Goal: Information Seeking & Learning: Find specific fact

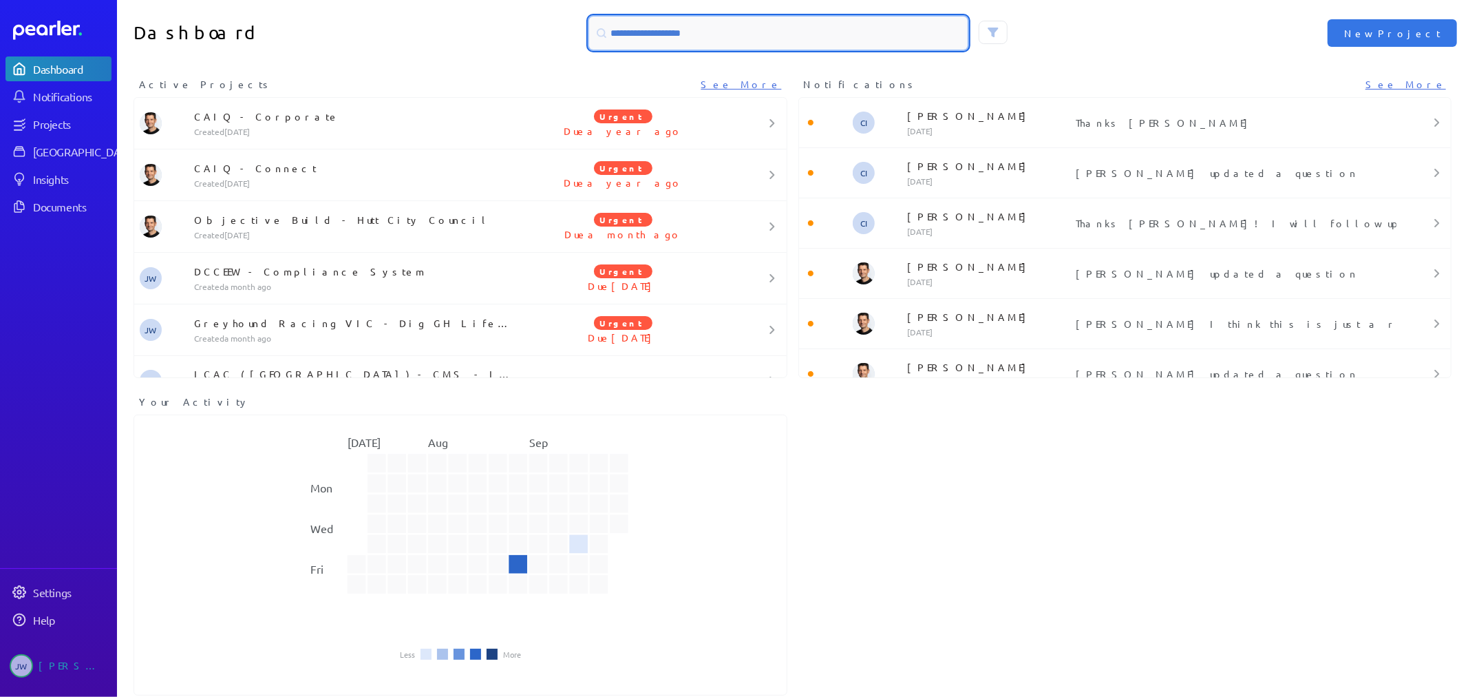
click at [728, 36] on input at bounding box center [778, 33] width 379 height 33
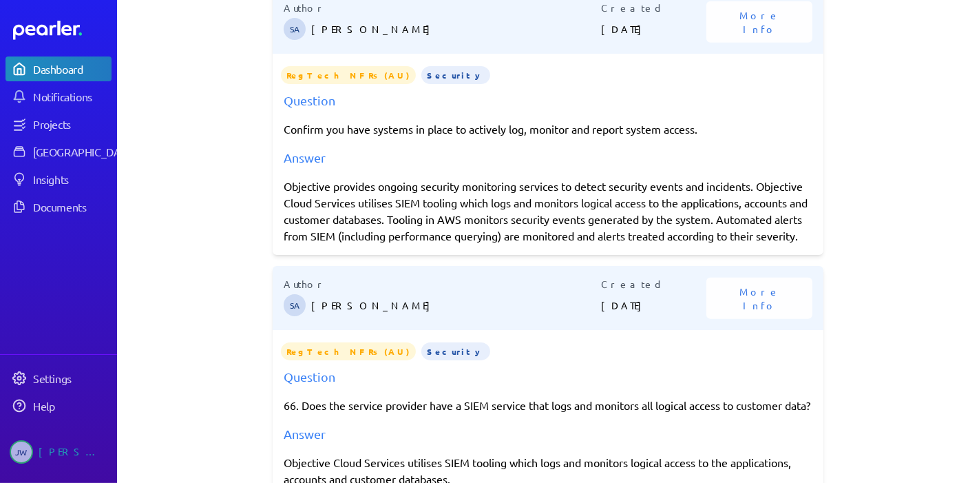
scroll to position [611, 0]
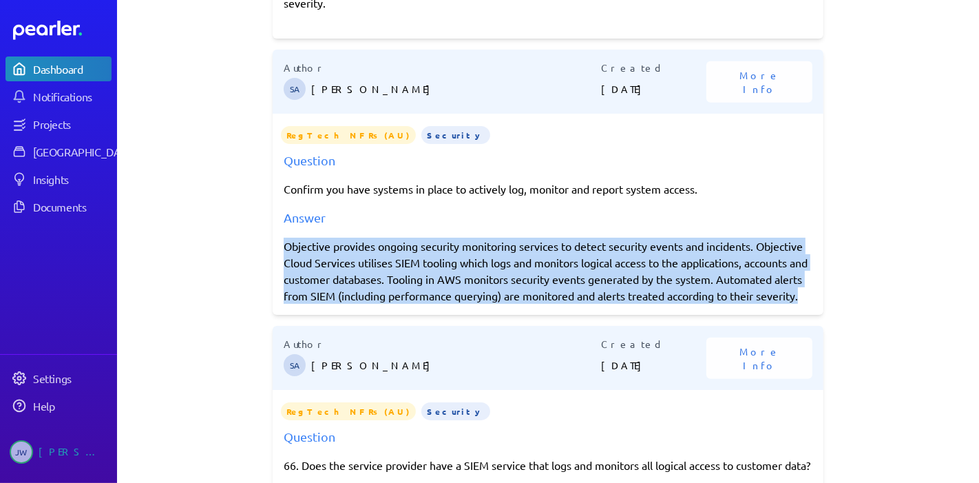
drag, startPoint x: 280, startPoint y: 244, endPoint x: 336, endPoint y: 308, distance: 84.9
click at [336, 304] on div "Objective provides ongoing security monitoring services to detect security even…" at bounding box center [548, 270] width 529 height 66
copy div "Objective provides ongoing security monitoring services to detect security even…"
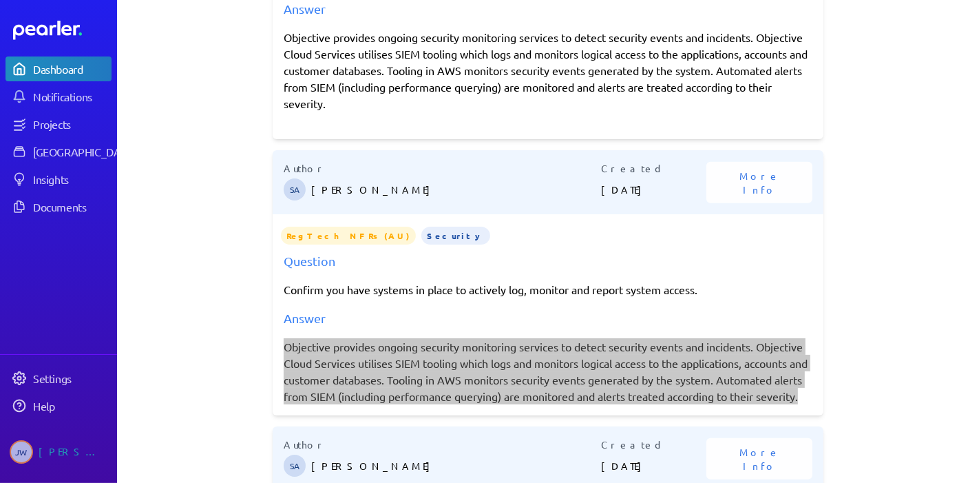
scroll to position [382, 0]
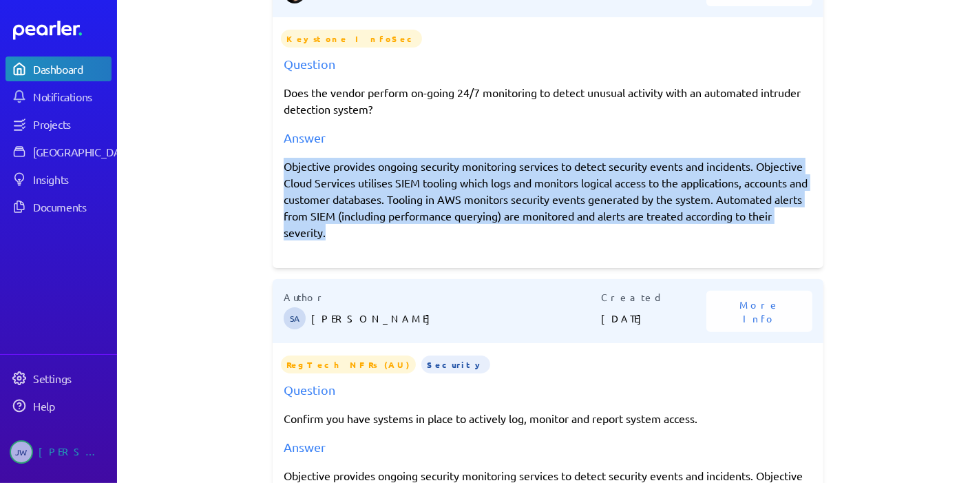
drag, startPoint x: 279, startPoint y: 167, endPoint x: 332, endPoint y: 229, distance: 82.1
click at [332, 229] on p "Objective provides ongoing security monitoring services to detect security even…" at bounding box center [548, 199] width 529 height 83
copy p "Objective provides ongoing security monitoring services to detect security even…"
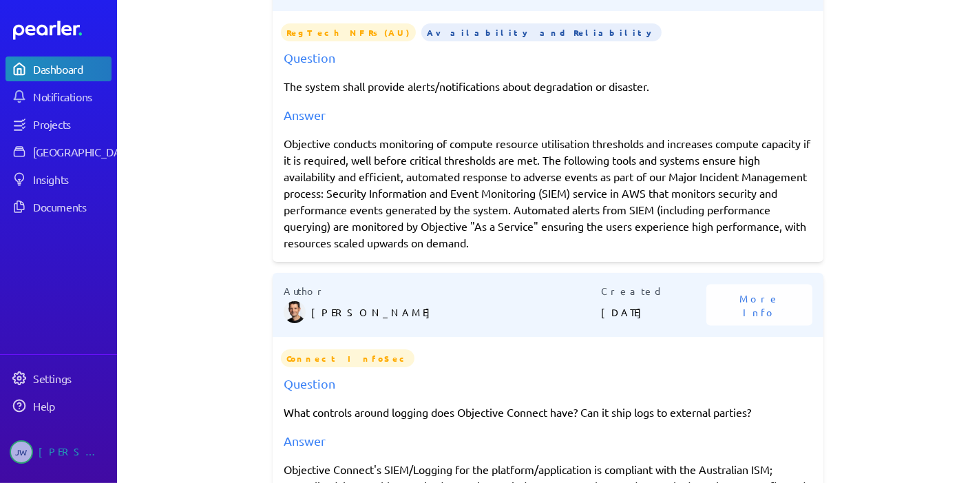
scroll to position [1529, 0]
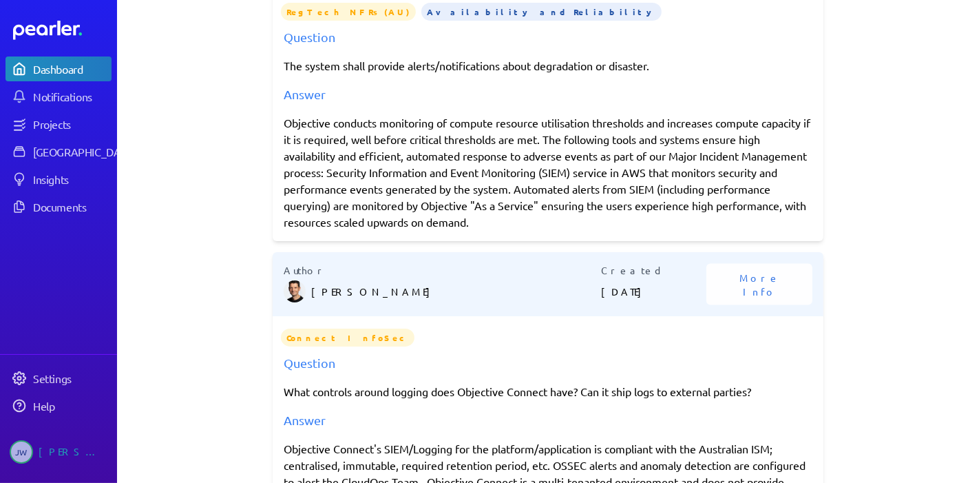
click at [284, 150] on div "Objective conducts monitoring of compute resource utilisation thresholds and in…" at bounding box center [548, 172] width 529 height 116
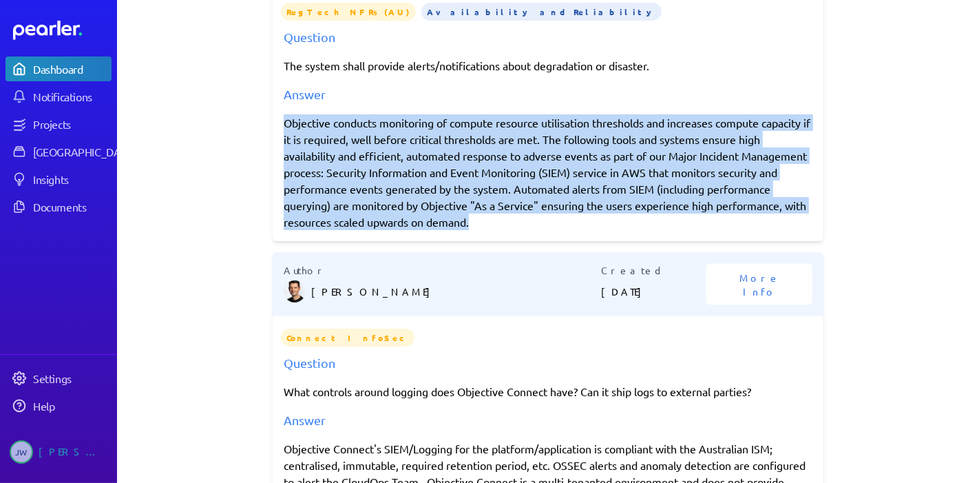
drag, startPoint x: 278, startPoint y: 151, endPoint x: 570, endPoint y: 248, distance: 307.6
click at [570, 230] on div "Objective conducts monitoring of compute resource utilisation thresholds and in…" at bounding box center [548, 172] width 529 height 116
copy div "Objective conducts monitoring of compute resource utilisation thresholds and in…"
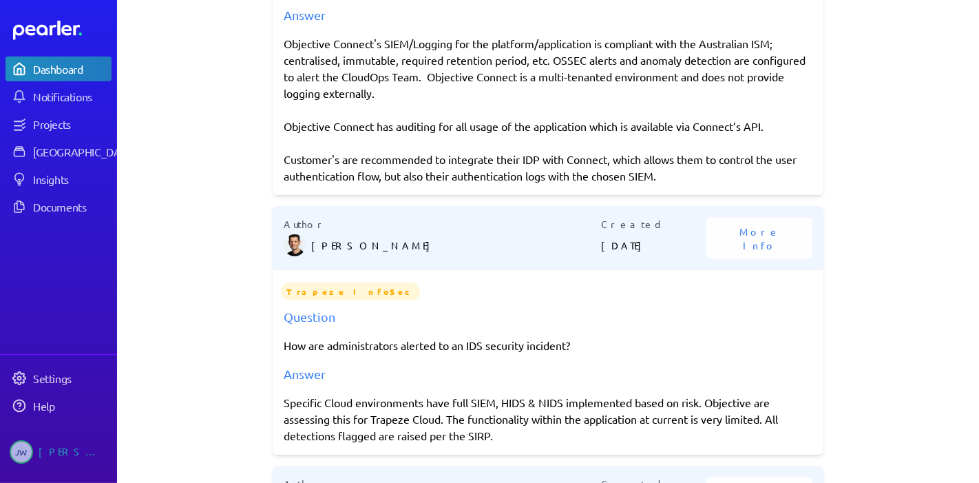
scroll to position [1911, 0]
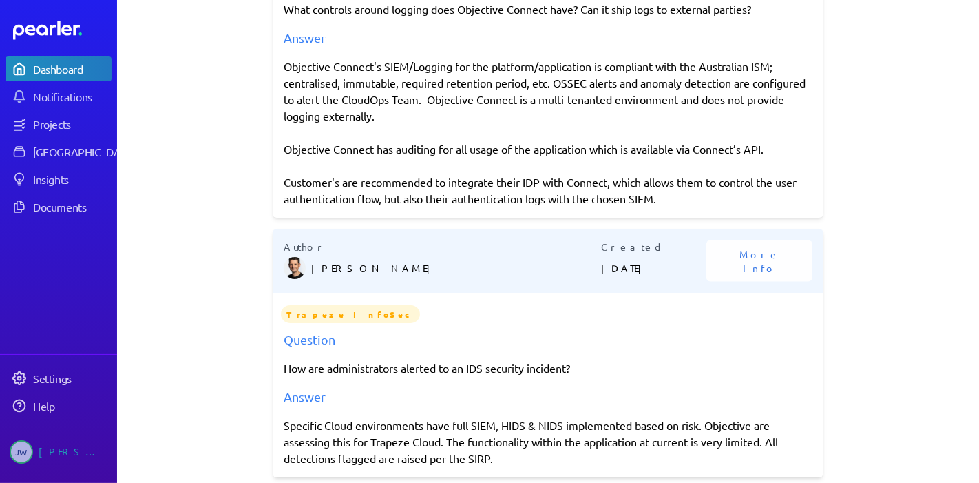
click at [343, 101] on p "Objective Connect's SIEM/Logging for the platform/application is compliant with…" at bounding box center [548, 91] width 529 height 66
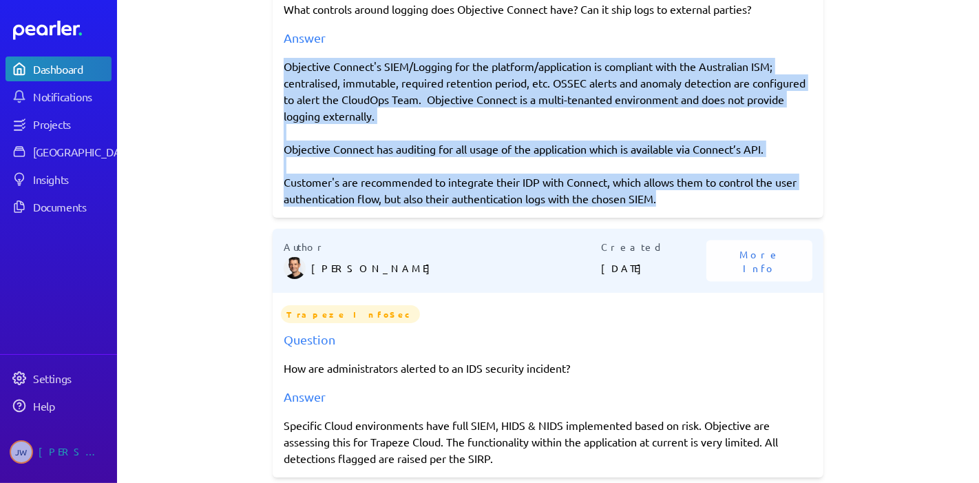
drag, startPoint x: 278, startPoint y: 97, endPoint x: 697, endPoint y: 231, distance: 439.5
click at [697, 206] on div "Objective Connect's SIEM/Logging for the platform/application is compliant with…" at bounding box center [548, 132] width 529 height 149
copy div "Objective Connect's SIEM/Logging for the platform/application is compliant with…"
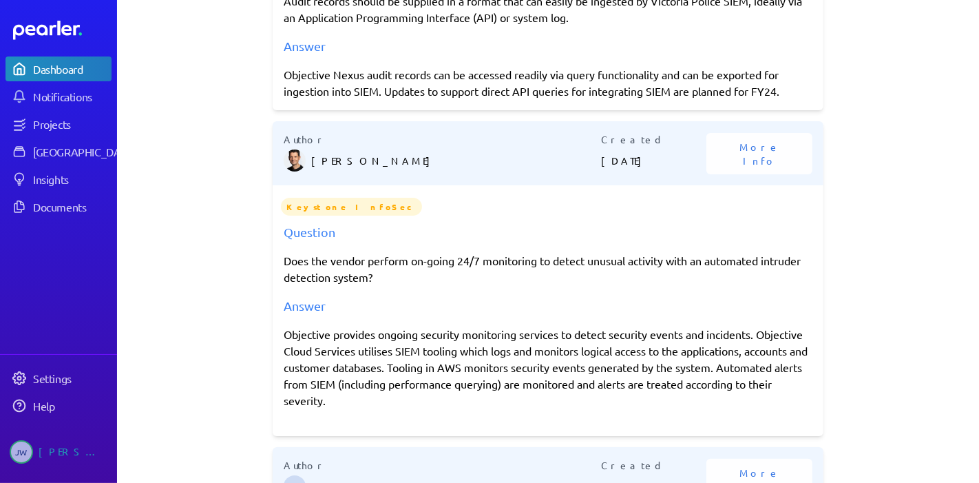
scroll to position [306, 0]
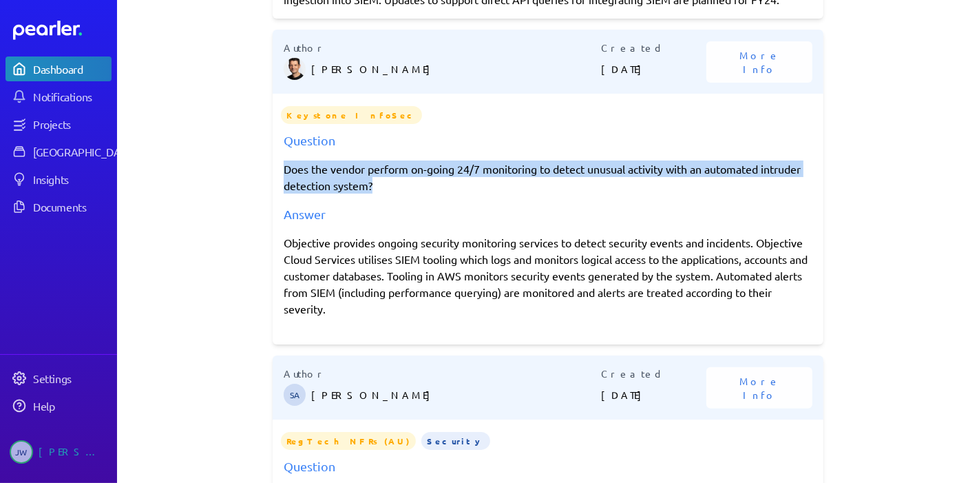
drag, startPoint x: 279, startPoint y: 169, endPoint x: 385, endPoint y: 179, distance: 107.1
click at [385, 179] on p "Does the vendor perform on-going 24/7 monitoring to detect unusual activity wit…" at bounding box center [548, 176] width 529 height 33
copy p "Does the vendor perform on-going 24/7 monitoring to detect unusual activity wit…"
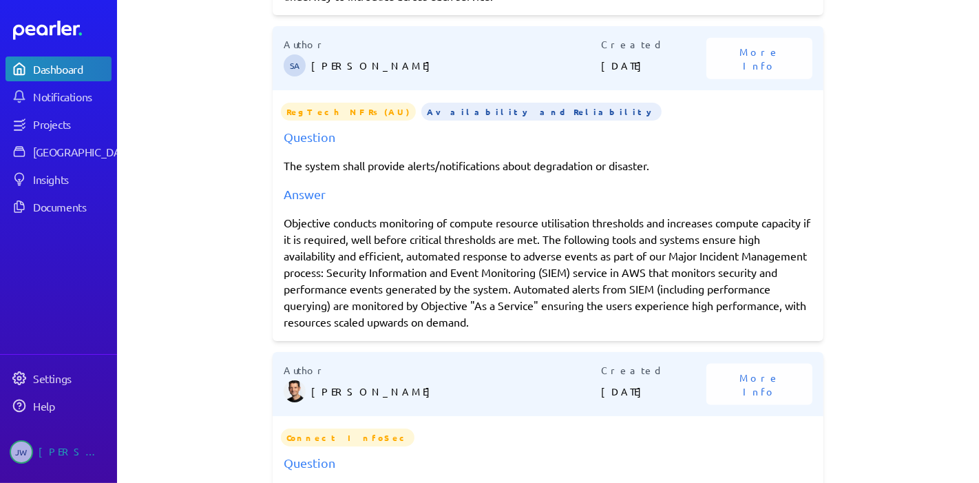
scroll to position [1453, 0]
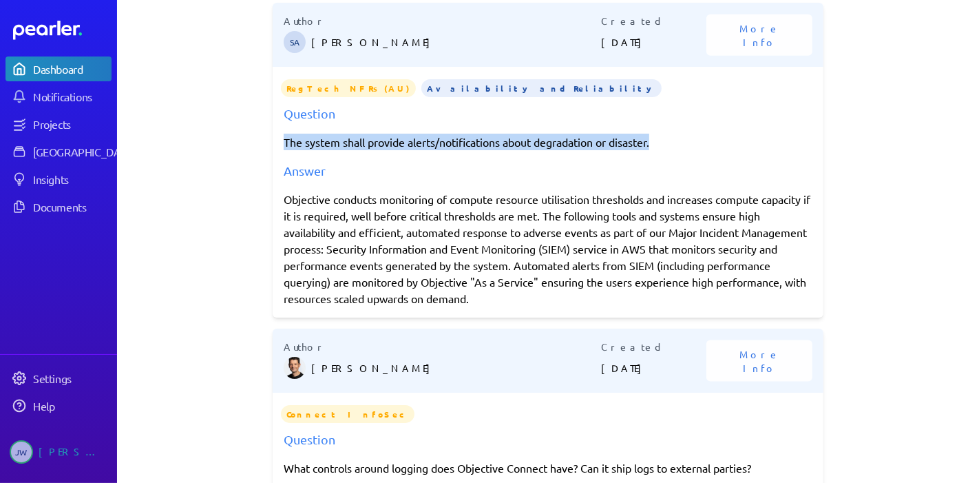
drag, startPoint x: 280, startPoint y: 170, endPoint x: 666, endPoint y: 171, distance: 385.5
click at [666, 150] on p "The system shall provide alerts/notifications about degradation or disaster." at bounding box center [548, 142] width 529 height 17
copy p "The system shall provide alerts/notifications about degradation or disaster."
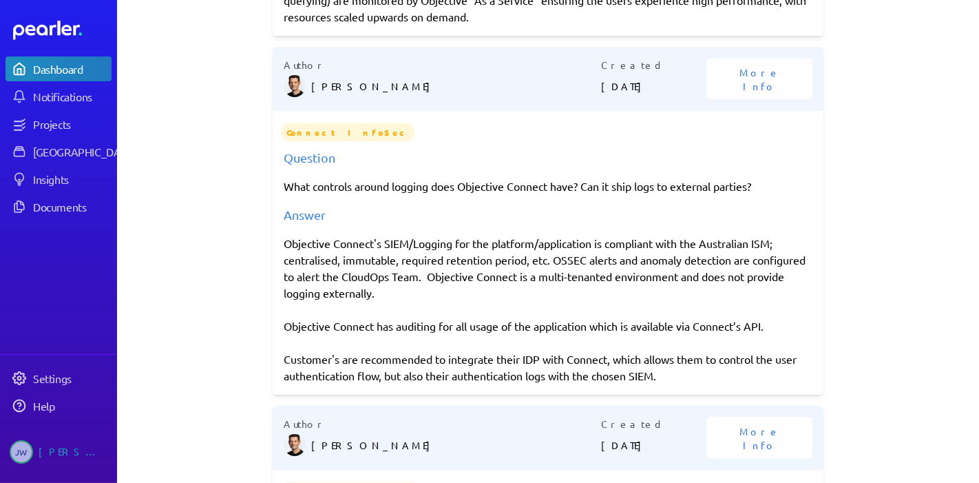
scroll to position [1759, 0]
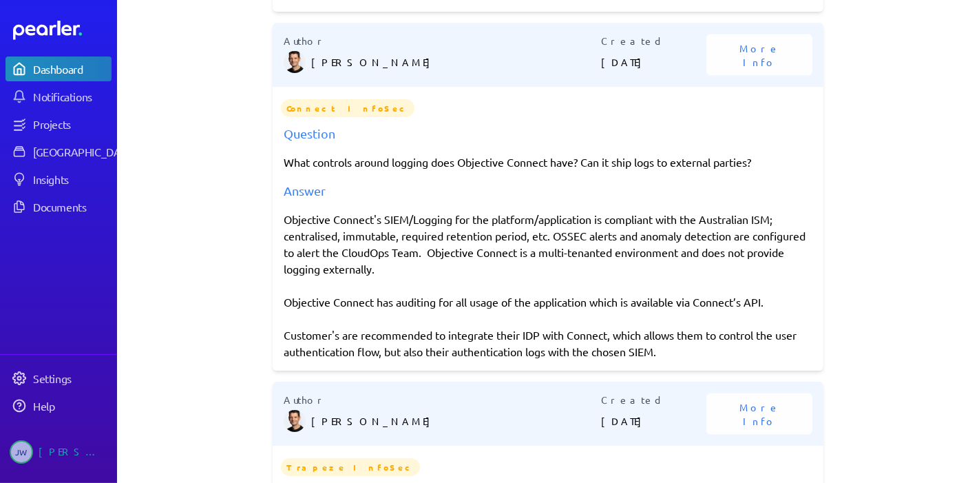
click at [356, 170] on p "What controls around logging does Objective Connect have? Can it ship logs to e…" at bounding box center [548, 161] width 529 height 17
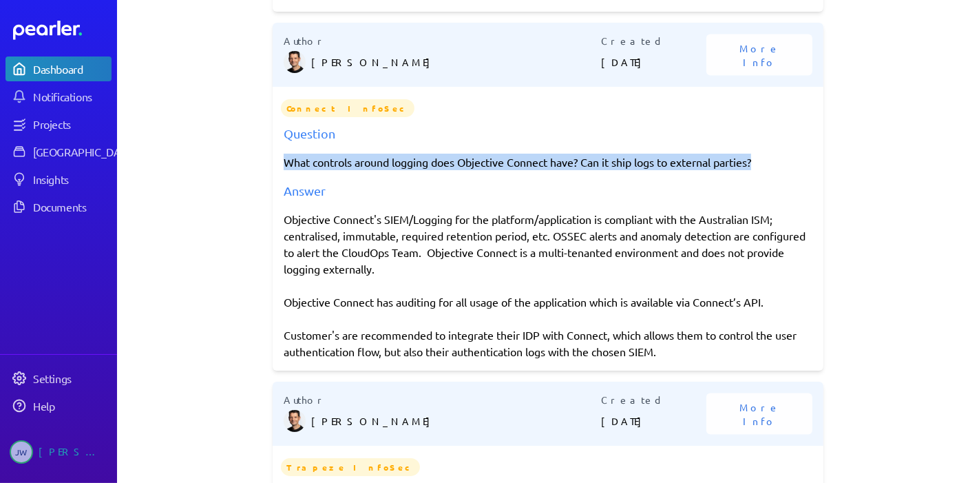
drag, startPoint x: 281, startPoint y: 193, endPoint x: 787, endPoint y: 195, distance: 506.6
click at [787, 170] on p "What controls around logging does Objective Connect have? Can it ship logs to e…" at bounding box center [548, 161] width 529 height 17
copy p "What controls around logging does Objective Connect have? Can it ship logs to e…"
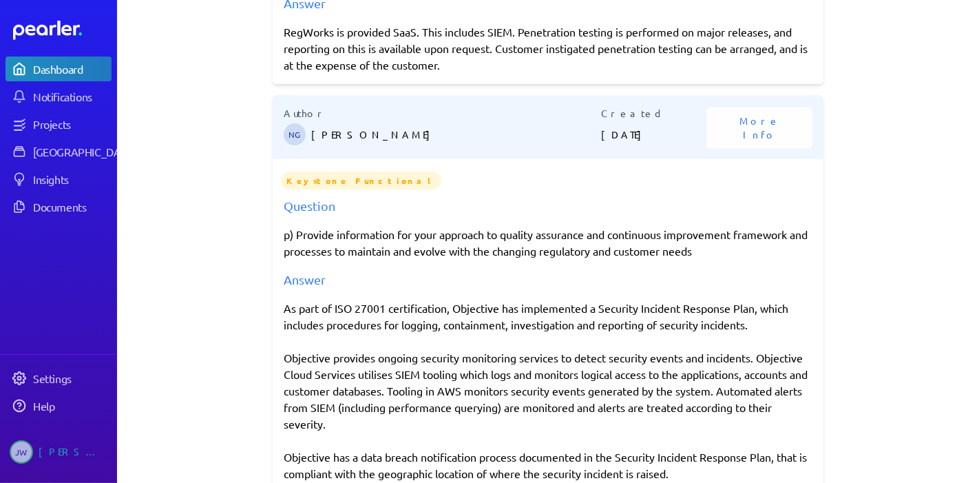
scroll to position [2605, 0]
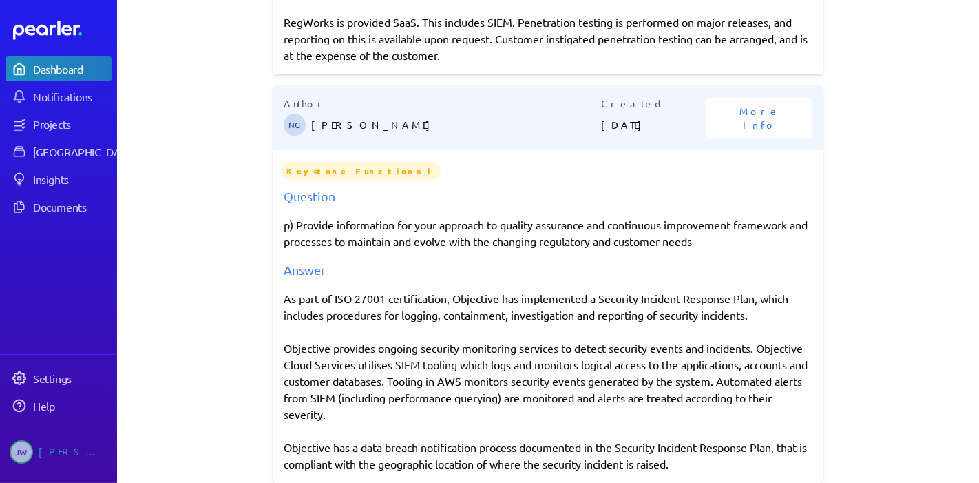
click at [308, 227] on p "p) Provide information for your approach to quality assurance and continuous im…" at bounding box center [548, 232] width 529 height 33
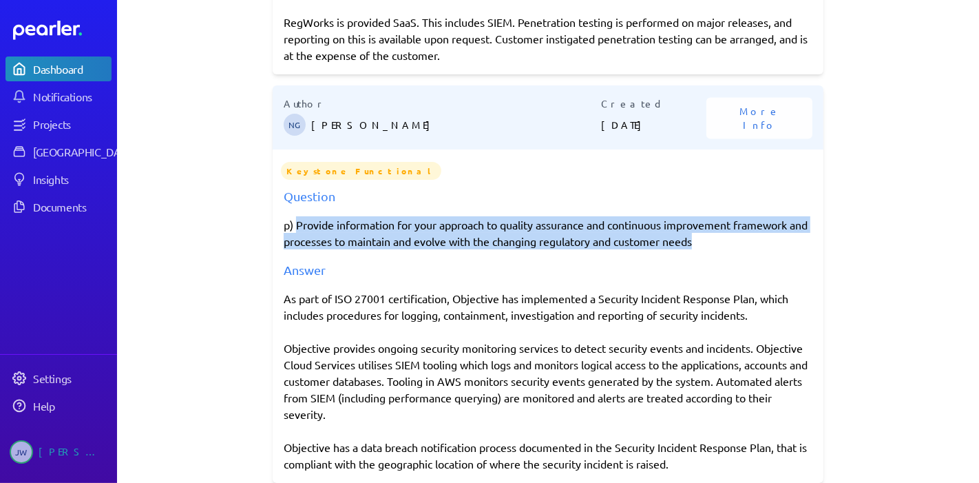
drag, startPoint x: 290, startPoint y: 226, endPoint x: 749, endPoint y: 235, distance: 458.5
click at [749, 235] on p "p) Provide information for your approach to quality assurance and continuous im…" at bounding box center [548, 232] width 529 height 33
copy p "Provide information for your approach to quality assurance and continuous impro…"
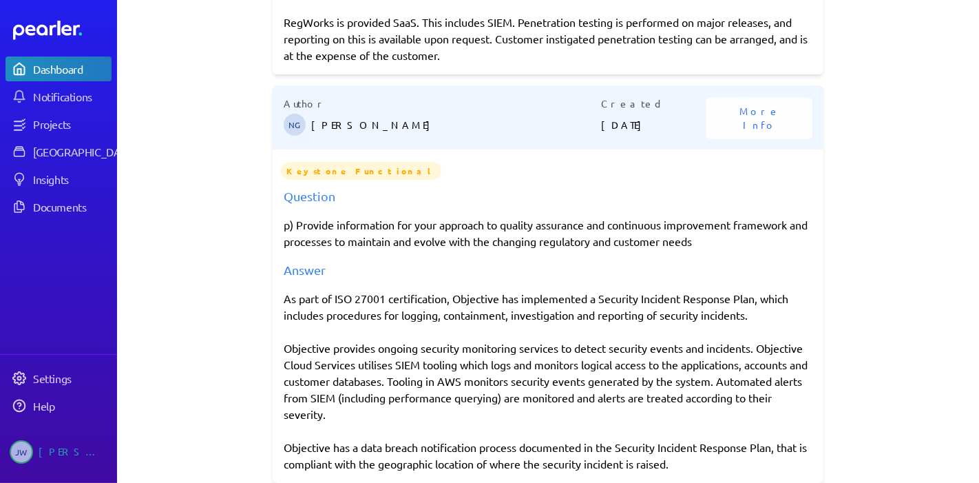
click at [302, 321] on div "As part of ISO 27001 certification, Objective has implemented a Security Incide…" at bounding box center [548, 381] width 529 height 182
drag, startPoint x: 280, startPoint y: 293, endPoint x: 790, endPoint y: 498, distance: 549.7
click at [790, 483] on html "Dashboard Notifications Projects Answer Library Insights Documents Settings Hel…" at bounding box center [489, 241] width 979 height 483
copy div "As part of ISO 27001 certification, Objective has implemented a Security Incide…"
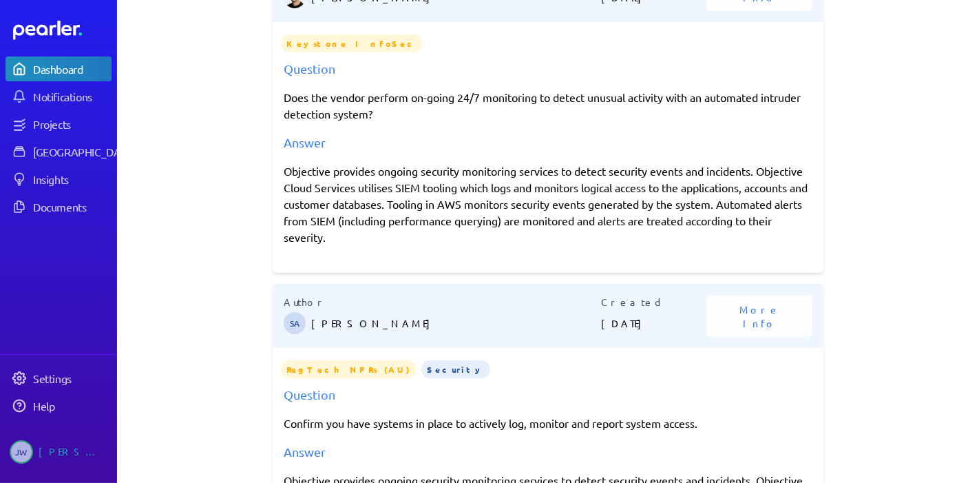
scroll to position [0, 0]
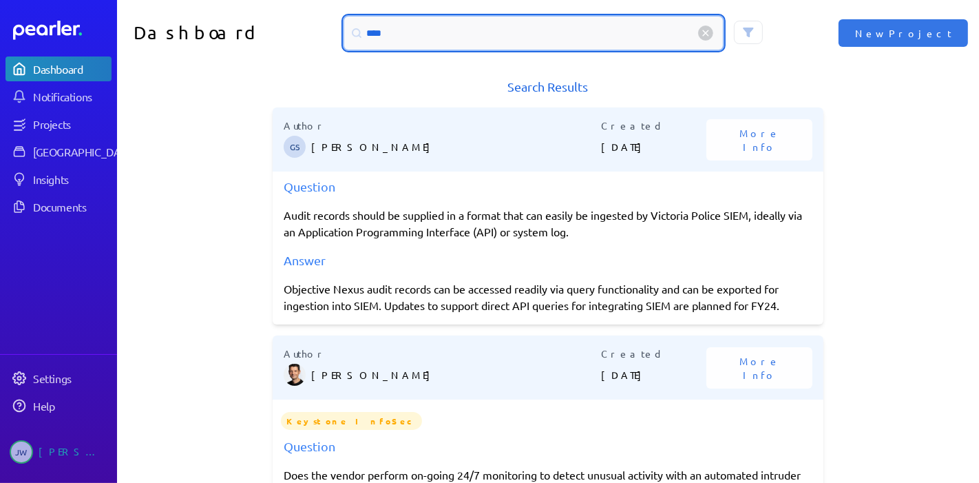
click at [409, 28] on input "****" at bounding box center [533, 33] width 379 height 33
type input "*"
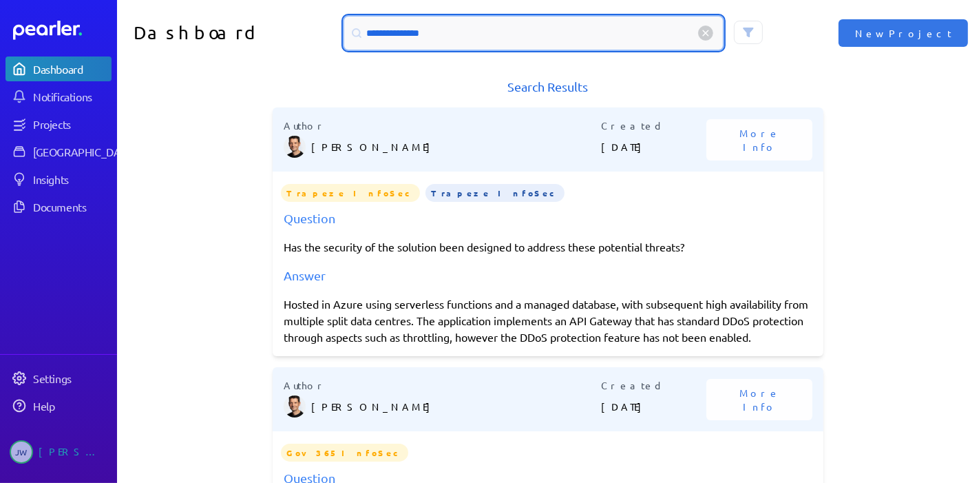
type input "**********"
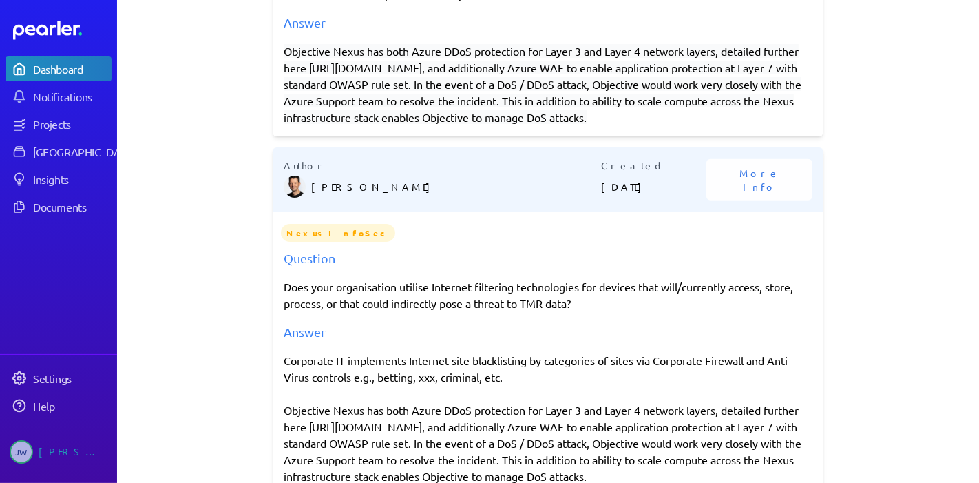
scroll to position [1070, 0]
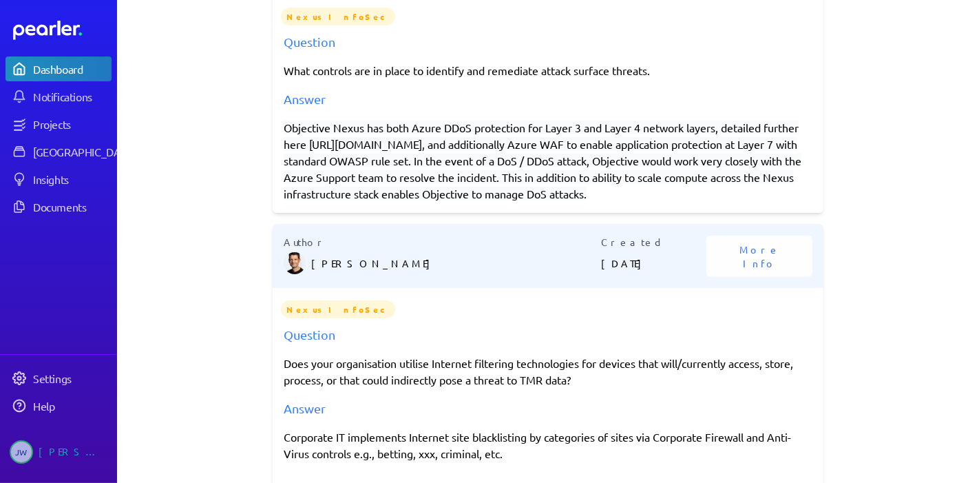
drag, startPoint x: 279, startPoint y: 140, endPoint x: 458, endPoint y: 224, distance: 198.3
click at [458, 202] on p "Objective Nexus has both Azure DDoS protection for Layer 3 and Layer 4 network …" at bounding box center [548, 160] width 529 height 83
copy span "Objective Nexus has both Azure DDoS protection for Layer 3 and Layer 4 network …"
click at [289, 78] on p "What controls are in place to identify and remediate attack surface threats." at bounding box center [548, 70] width 529 height 17
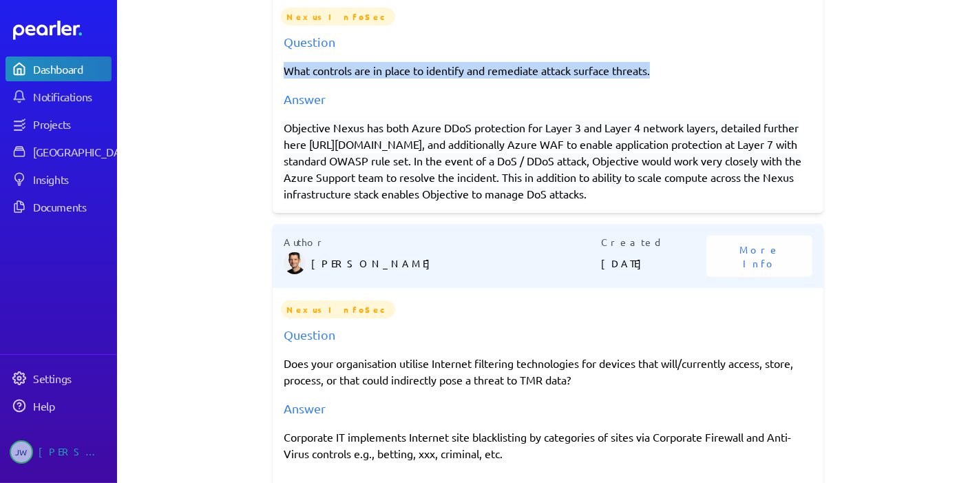
drag, startPoint x: 279, startPoint y: 83, endPoint x: 614, endPoint y: 91, distance: 335.3
click at [668, 78] on p "What controls are in place to identify and remediate attack surface threats." at bounding box center [548, 70] width 529 height 17
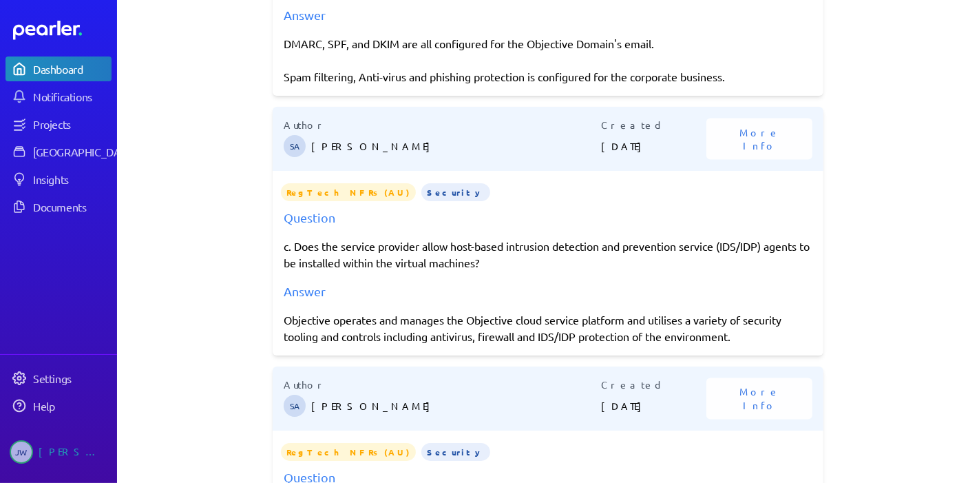
scroll to position [2141, 0]
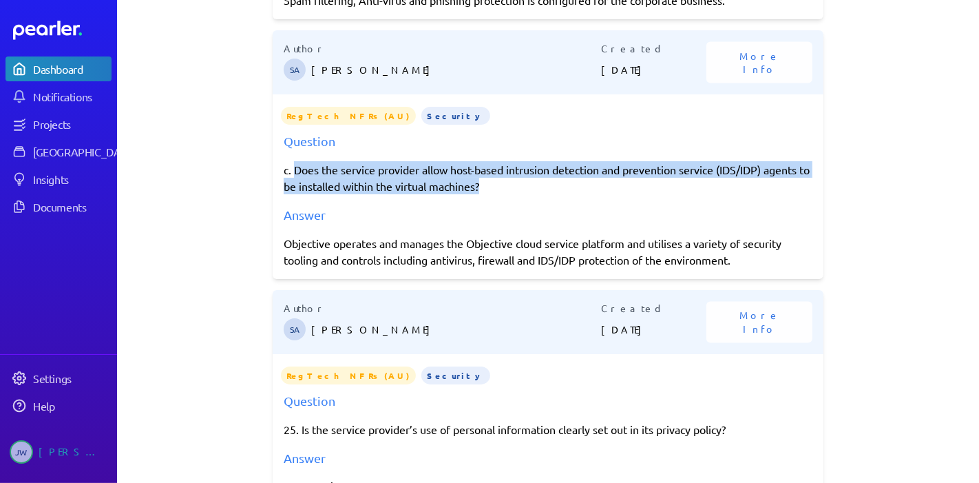
drag, startPoint x: 291, startPoint y: 219, endPoint x: 502, endPoint y: 230, distance: 210.9
click at [502, 194] on p "c. Does the service provider allow host-based intrusion detection and preventio…" at bounding box center [548, 177] width 529 height 33
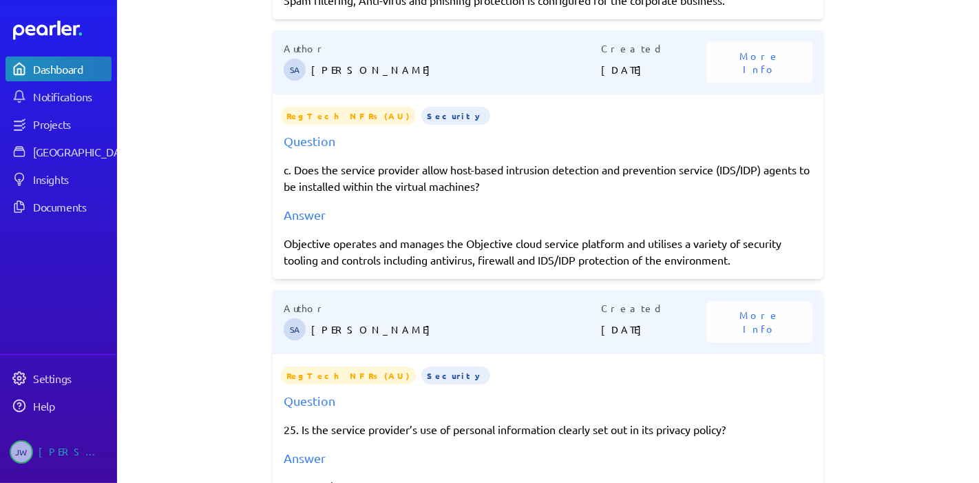
click at [458, 268] on div "Objective operates and manages the Objective cloud service platform and utilise…" at bounding box center [548, 251] width 529 height 33
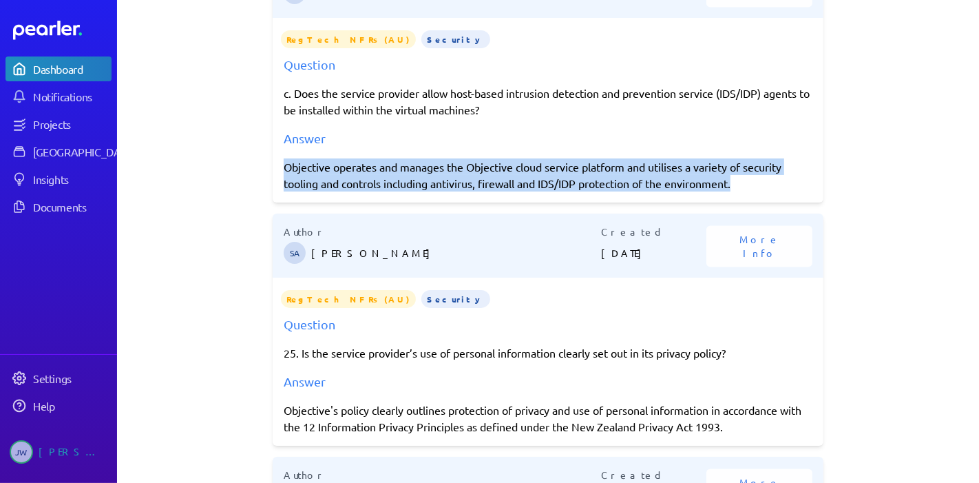
drag, startPoint x: 280, startPoint y: 215, endPoint x: 761, endPoint y: 227, distance: 480.6
click at [761, 191] on div "Objective operates and manages the Objective cloud service platform and utilise…" at bounding box center [548, 174] width 529 height 33
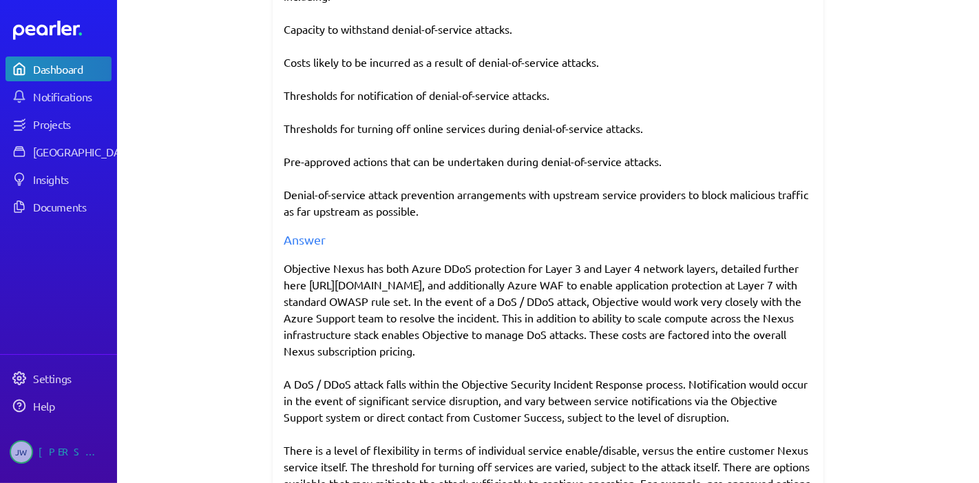
scroll to position [2891, 0]
